Goal: Information Seeking & Learning: Learn about a topic

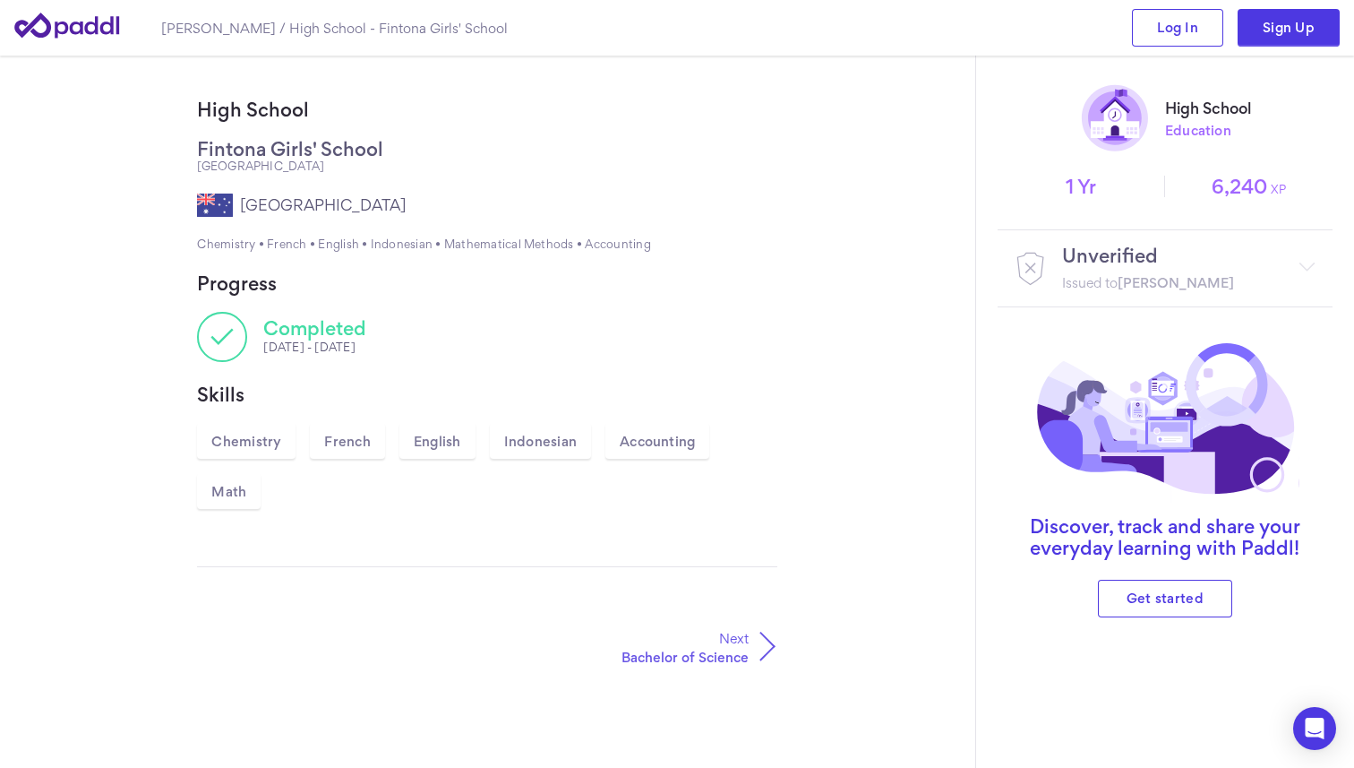
click at [766, 641] on icon at bounding box center [766, 647] width 57 height 36
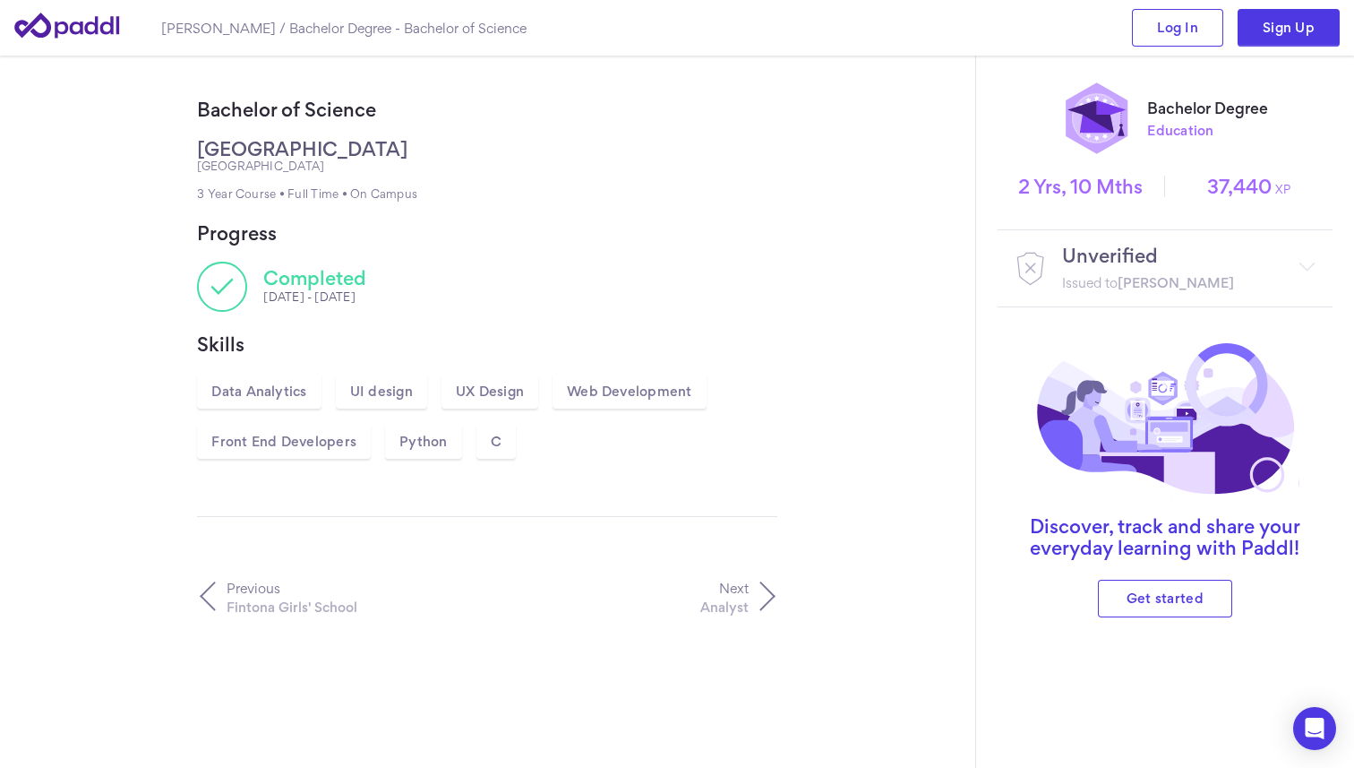
click at [68, 15] on icon at bounding box center [67, 25] width 107 height 51
click at [752, 603] on link "Next Analyst" at bounding box center [635, 597] width 280 height 46
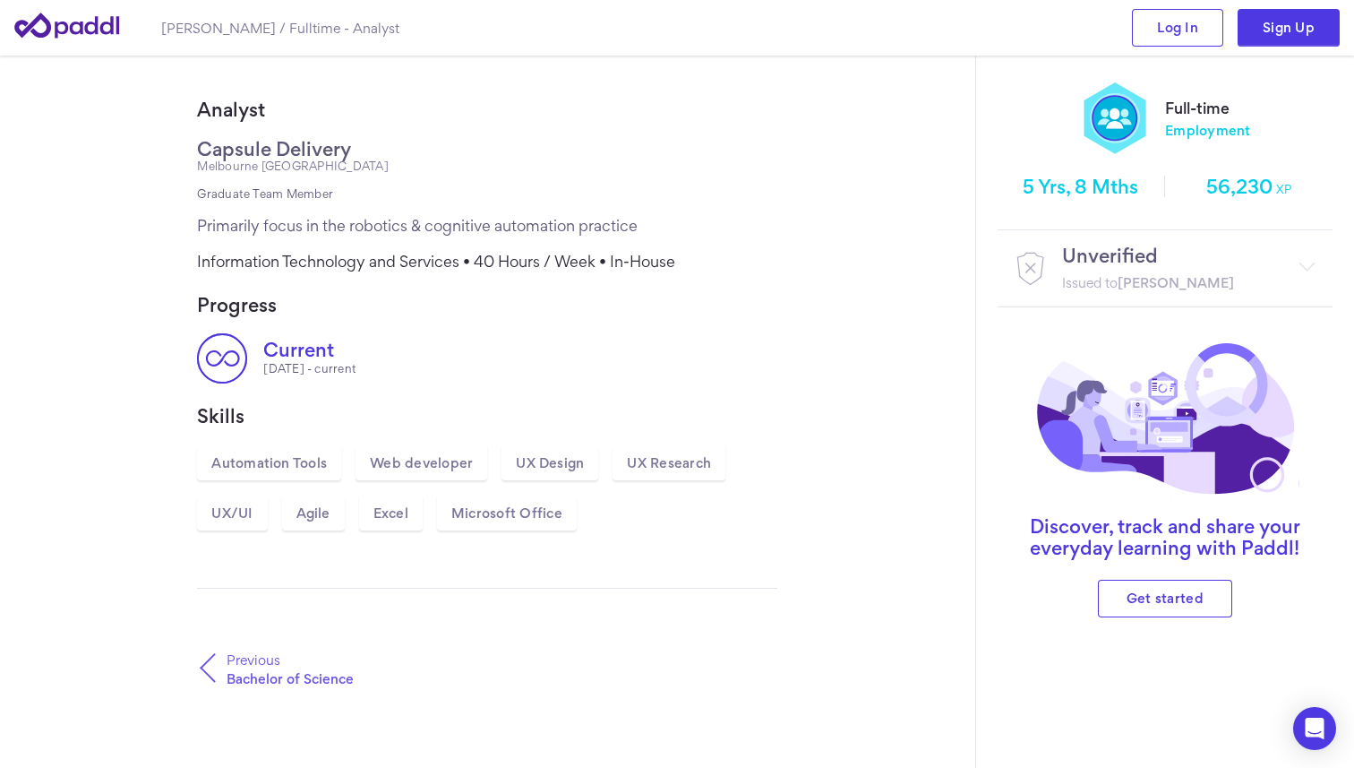
click at [249, 660] on p "Previous" at bounding box center [353, 659] width 253 height 19
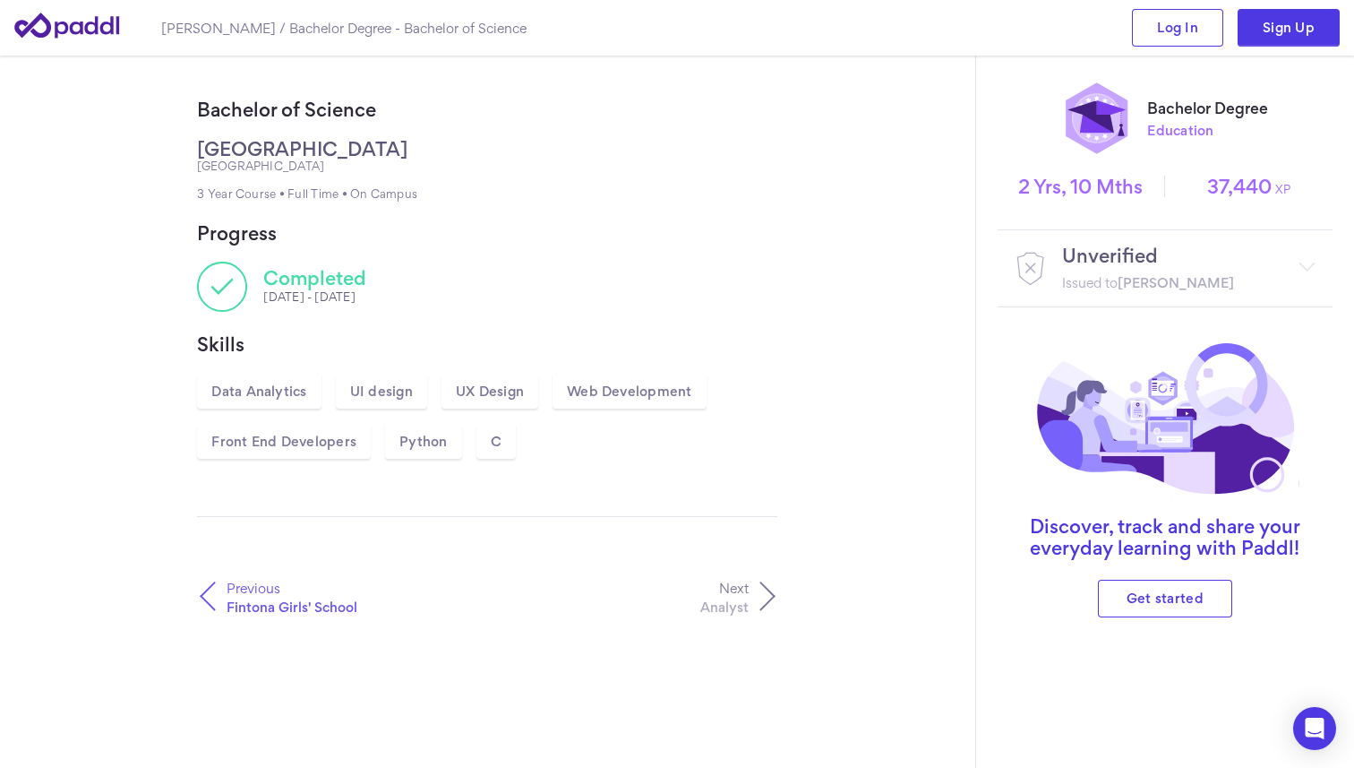
click at [254, 593] on p "Previous" at bounding box center [353, 588] width 253 height 19
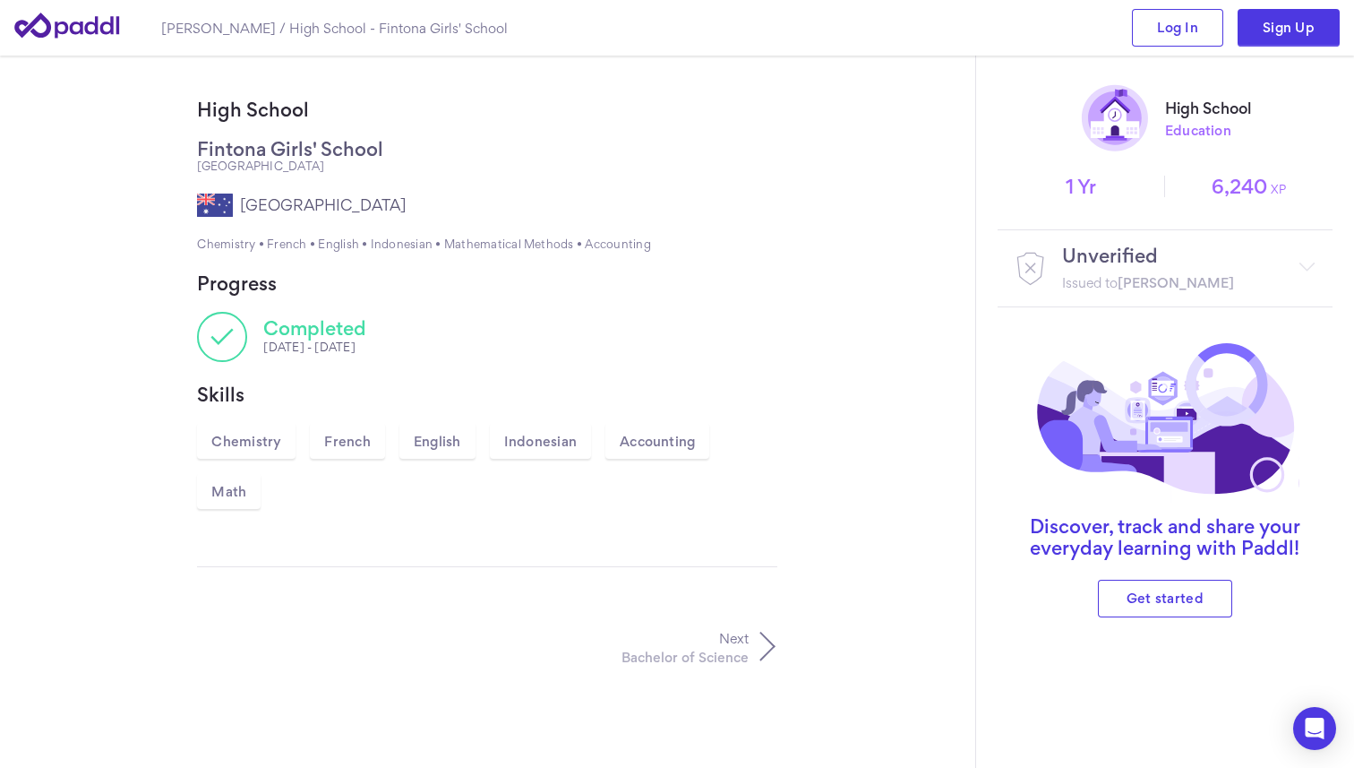
click at [230, 336] on icon at bounding box center [222, 337] width 50 height 50
click at [266, 139] on h2 "Fintona Girls' School" at bounding box center [290, 148] width 186 height 21
